Goal: Task Accomplishment & Management: Manage account settings

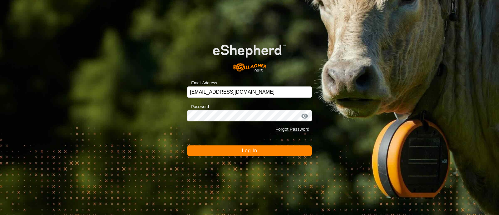
click at [256, 151] on span "Log In" at bounding box center [249, 150] width 15 height 5
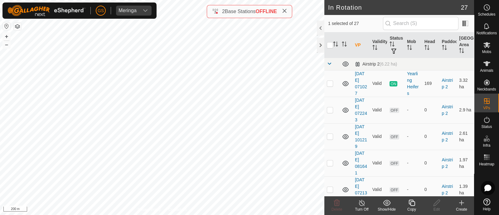
click at [411, 205] on icon at bounding box center [411, 202] width 6 height 6
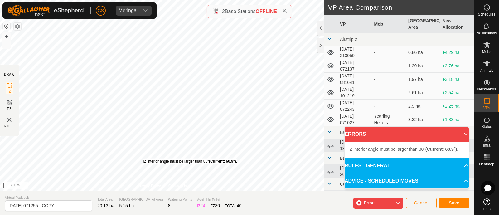
click at [143, 158] on div "IZ interior angle must be larger than 80° (Current: 60.9°) ." at bounding box center [190, 161] width 94 height 6
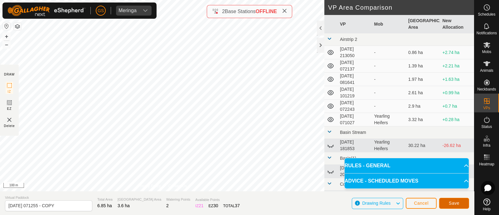
click at [453, 201] on span "Save" at bounding box center [453, 202] width 11 height 5
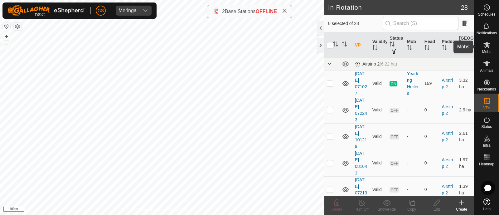
click at [486, 46] on icon at bounding box center [486, 45] width 7 height 6
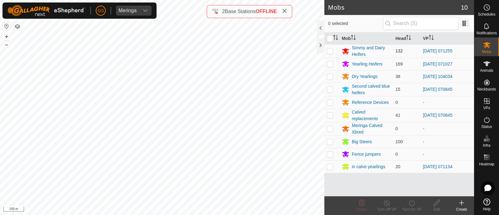
click at [329, 50] on p-checkbox at bounding box center [330, 50] width 6 height 5
checkbox input "true"
click at [413, 205] on icon at bounding box center [412, 202] width 8 height 7
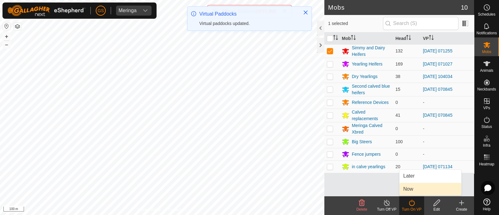
click at [407, 190] on link "Now" at bounding box center [430, 189] width 62 height 12
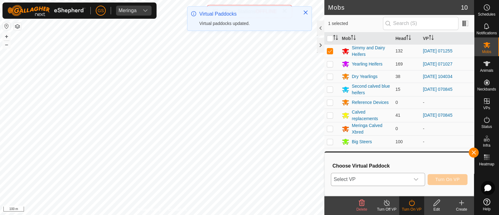
click at [404, 182] on span "Select VP" at bounding box center [370, 179] width 79 height 12
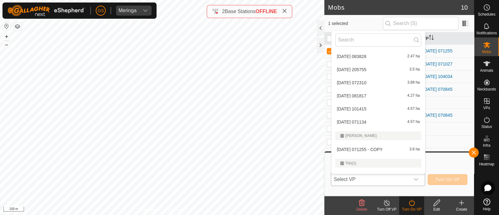
scroll to position [311, 0]
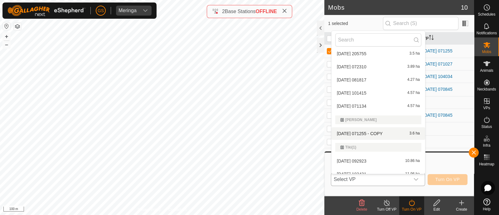
click at [371, 132] on li "[DATE] 071255 - COPY 3.6 ha" at bounding box center [377, 133] width 93 height 12
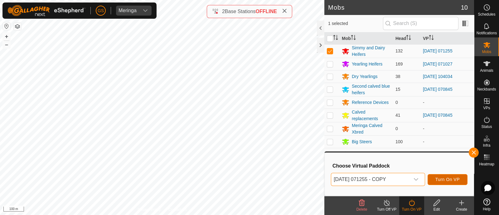
click at [438, 180] on span "Turn On VP" at bounding box center [447, 179] width 24 height 5
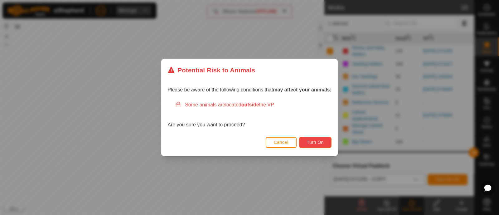
click at [324, 141] on button "Turn On" at bounding box center [315, 142] width 32 height 11
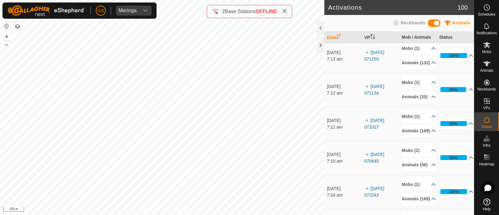
scroll to position [78, 0]
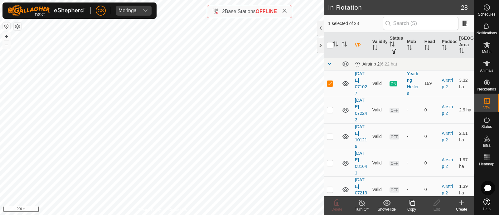
click at [408, 202] on icon at bounding box center [412, 202] width 8 height 7
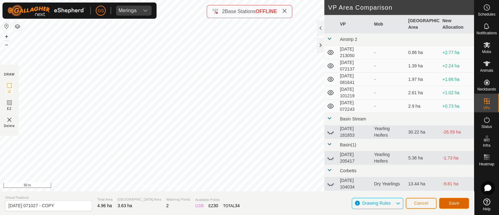
click at [449, 200] on span "Save" at bounding box center [453, 202] width 11 height 5
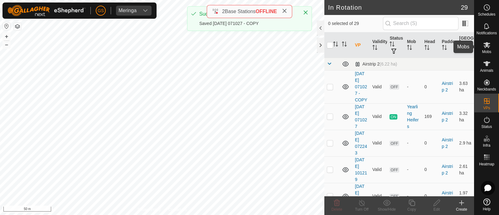
click at [486, 46] on icon at bounding box center [486, 45] width 7 height 6
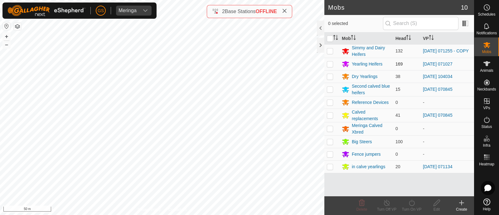
click at [330, 64] on p-checkbox at bounding box center [330, 63] width 6 height 5
checkbox input "true"
click at [413, 202] on icon at bounding box center [412, 202] width 8 height 7
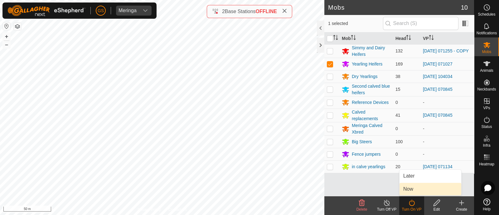
click at [411, 188] on link "Now" at bounding box center [430, 189] width 62 height 12
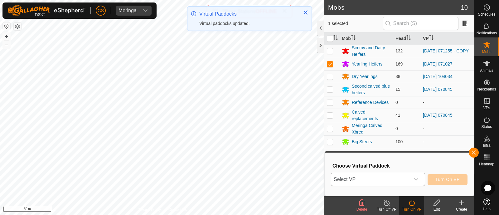
click at [415, 181] on icon "dropdown trigger" at bounding box center [415, 179] width 5 height 5
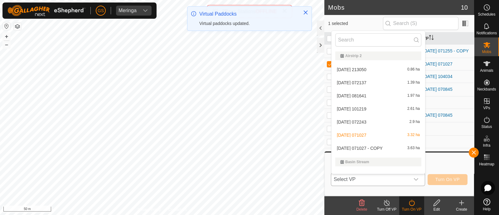
scroll to position [8, 0]
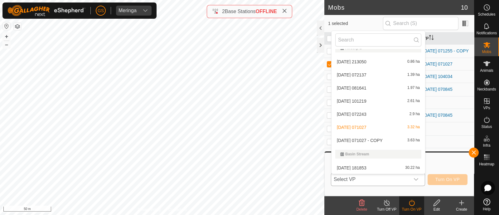
click at [362, 138] on span "[DATE] 071027 - COPY" at bounding box center [360, 140] width 46 height 4
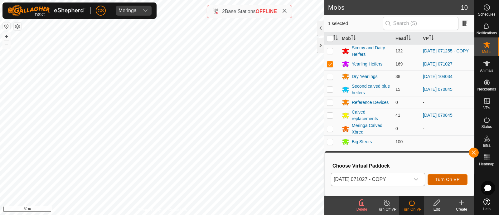
click at [450, 177] on span "Turn On VP" at bounding box center [447, 179] width 24 height 5
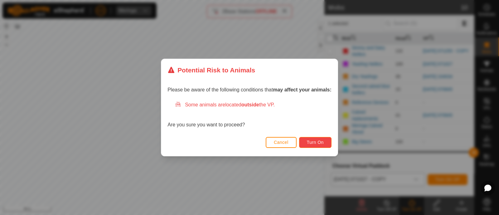
click at [307, 141] on span "Turn On" at bounding box center [315, 142] width 17 height 5
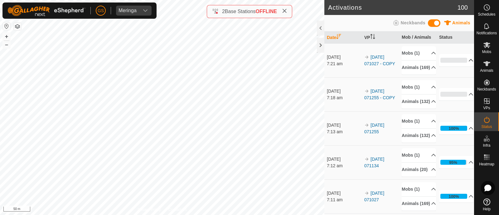
click at [460, 64] on p-accordion-header "0%" at bounding box center [456, 60] width 34 height 12
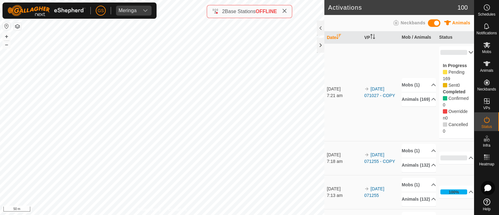
click at [363, 59] on td "[DATE] 071027 - COPY" at bounding box center [379, 92] width 37 height 98
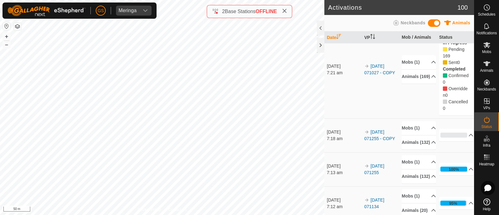
scroll to position [39, 0]
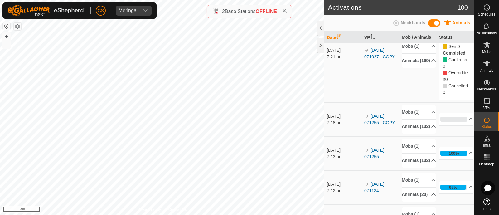
click at [487, 64] on icon at bounding box center [486, 63] width 7 height 5
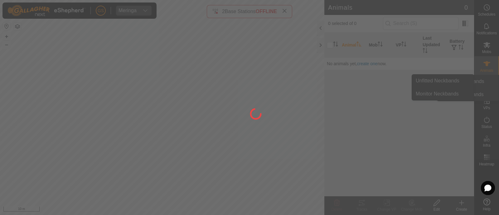
click at [487, 64] on div at bounding box center [249, 107] width 499 height 215
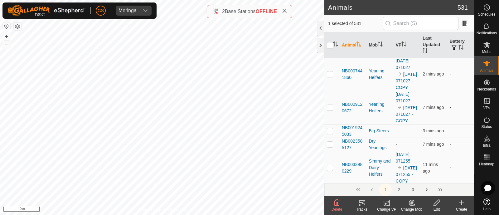
click at [410, 202] on icon at bounding box center [412, 202] width 8 height 7
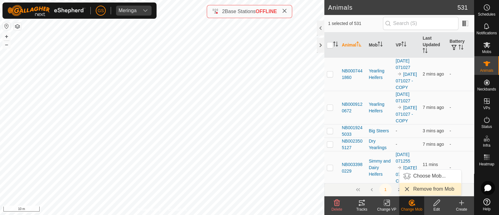
click at [418, 190] on link "Remove from Mob" at bounding box center [430, 189] width 62 height 12
checkbox input "false"
